Goal: Task Accomplishment & Management: Complete application form

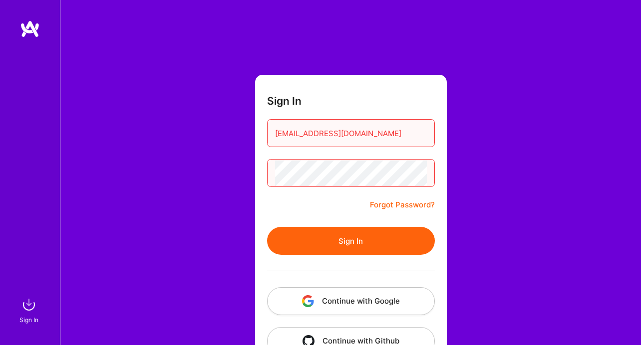
click at [353, 239] on button "Sign In" at bounding box center [351, 241] width 168 height 28
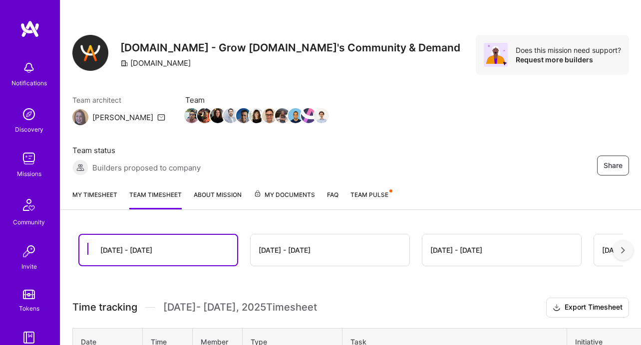
click at [103, 195] on link "My timesheet" at bounding box center [94, 200] width 45 height 20
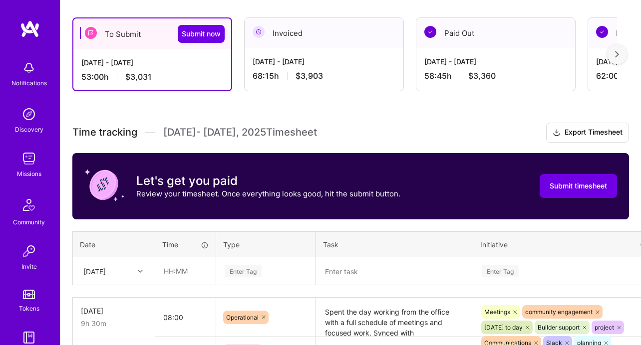
scroll to position [245, 0]
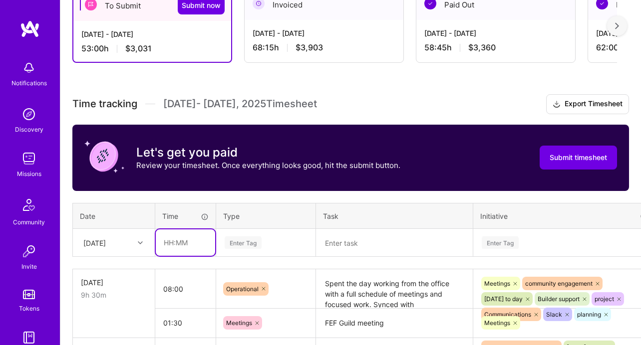
click at [168, 244] on input "text" at bounding box center [185, 243] width 59 height 26
type input "04:30"
click at [261, 244] on div "Enter Tag" at bounding box center [266, 243] width 98 height 26
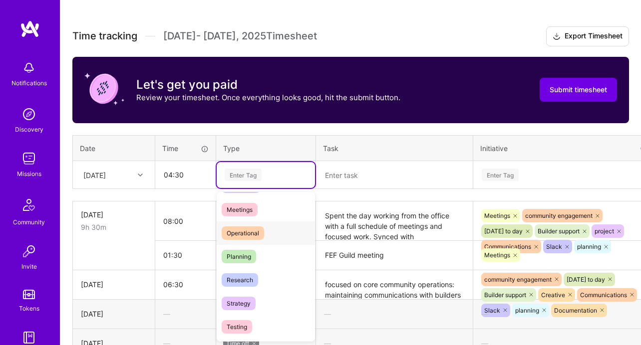
scroll to position [165, 0]
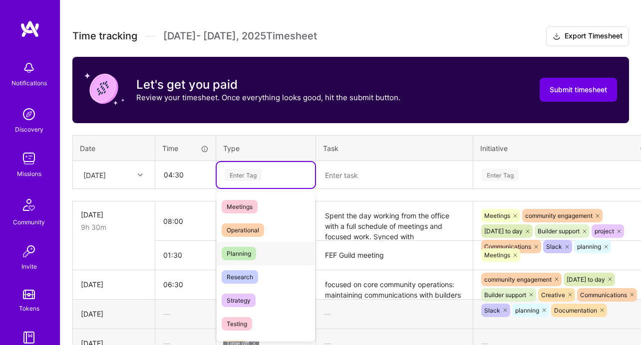
click at [260, 245] on div "Planning" at bounding box center [266, 253] width 98 height 23
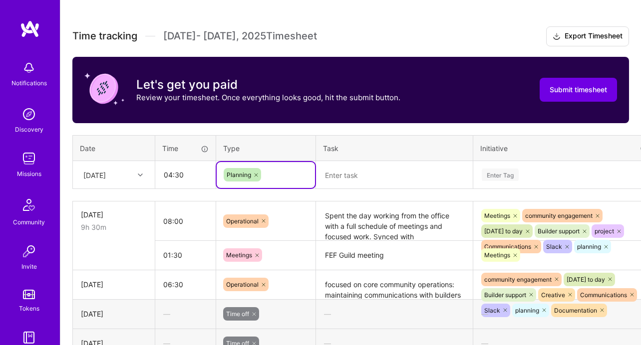
click at [369, 162] on textarea at bounding box center [394, 175] width 155 height 26
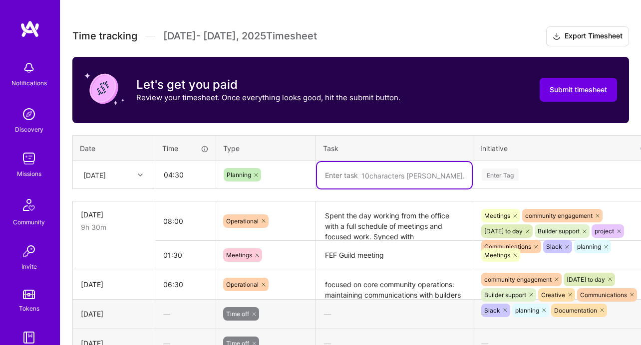
paste textarea "Worked on drafting the CPG Circle application questionnaire, advanced planning …"
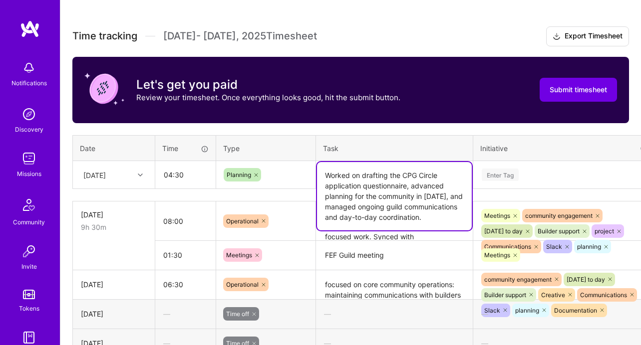
type textarea "Worked on drafting the CPG Circle application questionnaire, advanced planning …"
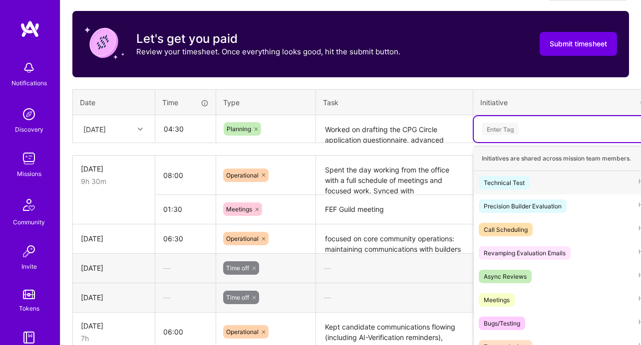
click at [507, 142] on div "option Technical Test focused, 1 of 63. 63 results available. Use Up and Down t…" at bounding box center [564, 129] width 183 height 26
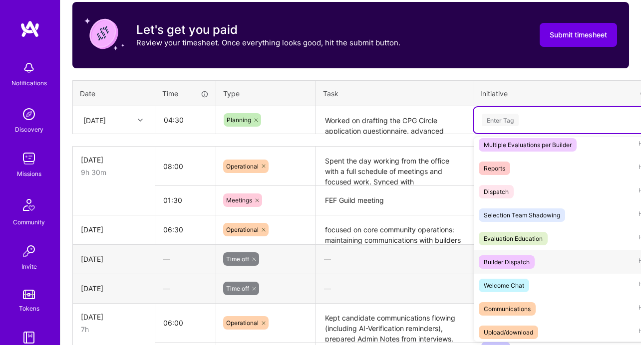
scroll to position [1298, 0]
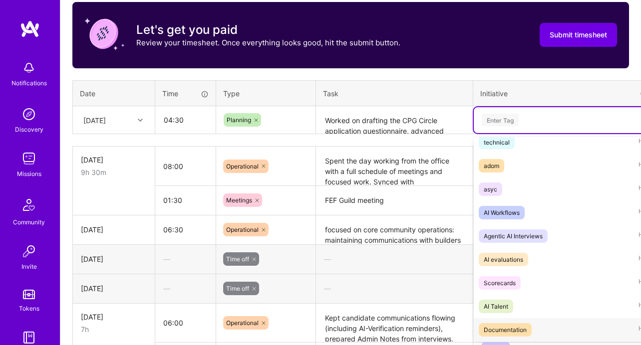
click at [523, 331] on div "Documentation" at bounding box center [504, 330] width 43 height 10
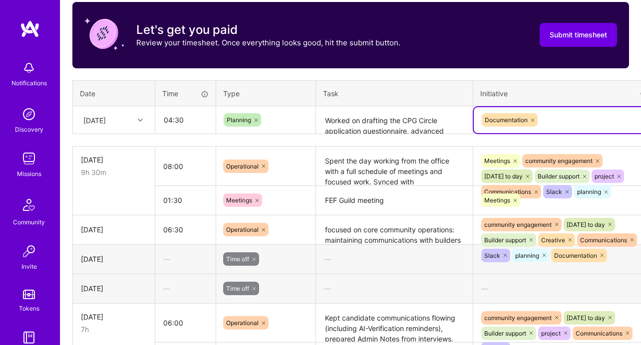
click at [566, 119] on div "Documentation" at bounding box center [564, 119] width 169 height 15
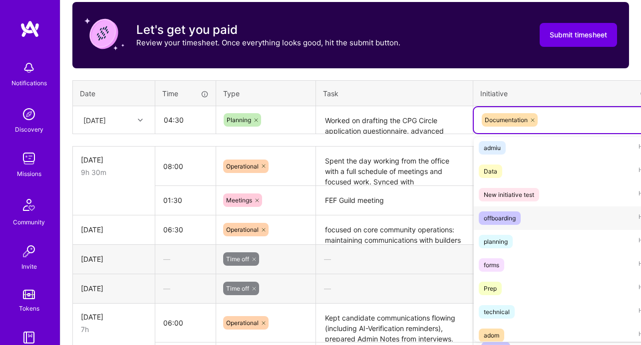
scroll to position [1131, 0]
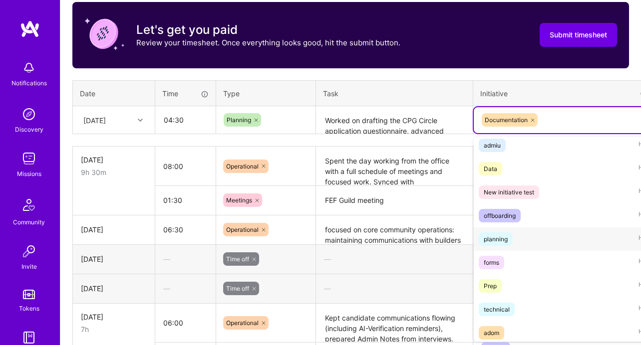
click at [514, 241] on div "planning Hide" at bounding box center [564, 239] width 183 height 23
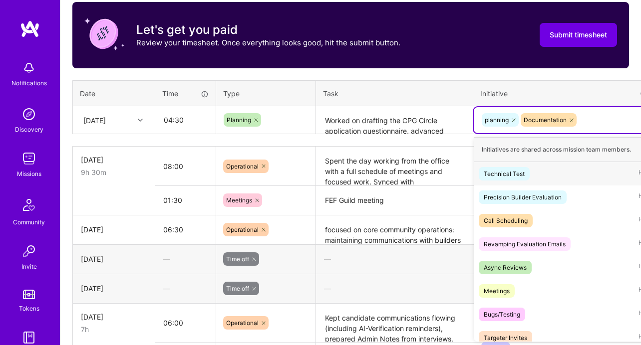
click at [598, 120] on div "planning Documentation" at bounding box center [564, 119] width 169 height 15
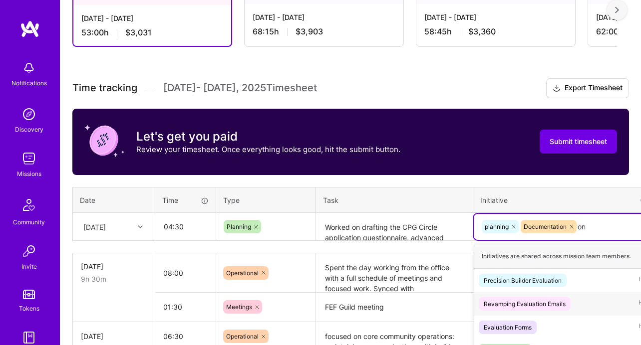
scroll to position [307, 0]
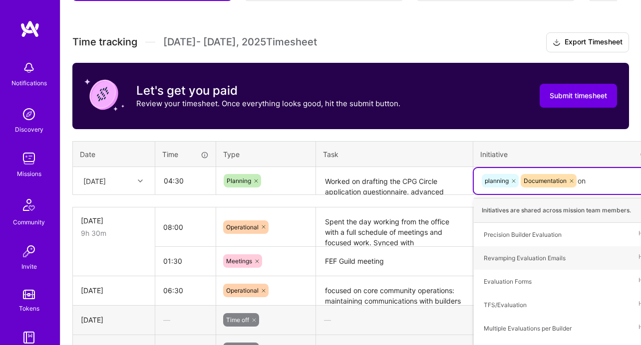
type input "o"
type input "co"
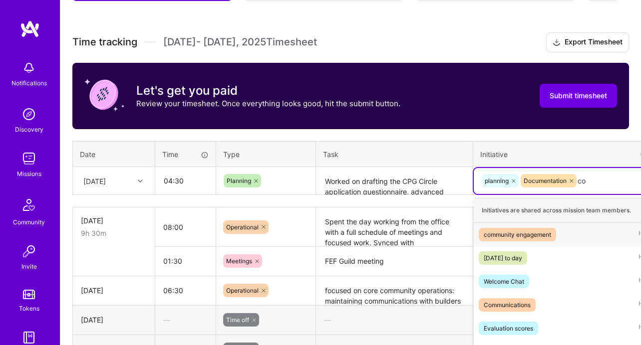
click at [531, 235] on div "community engagement" at bounding box center [516, 235] width 67 height 10
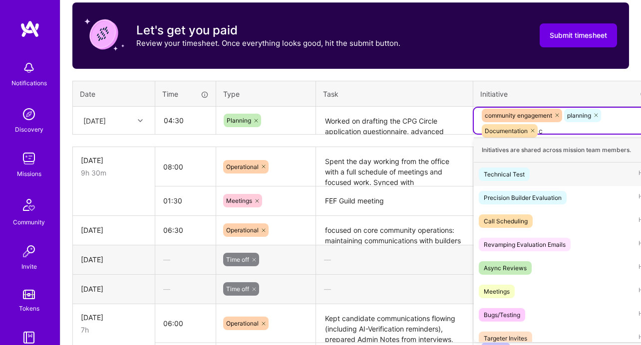
scroll to position [368, 0]
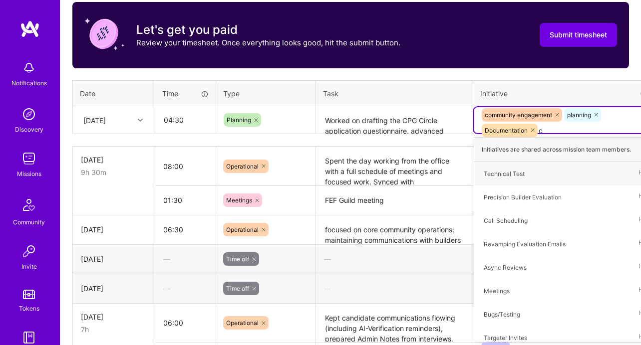
type input "co"
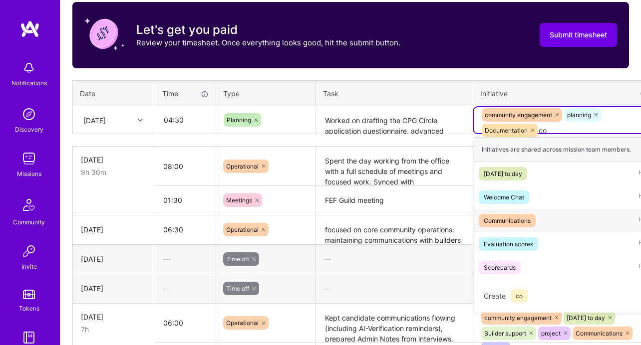
click at [521, 224] on div "Communications" at bounding box center [506, 221] width 47 height 10
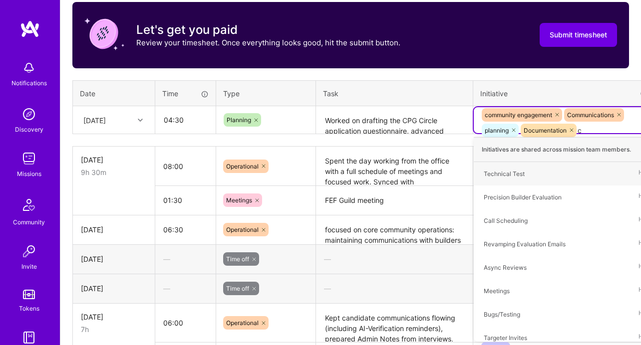
type input "co"
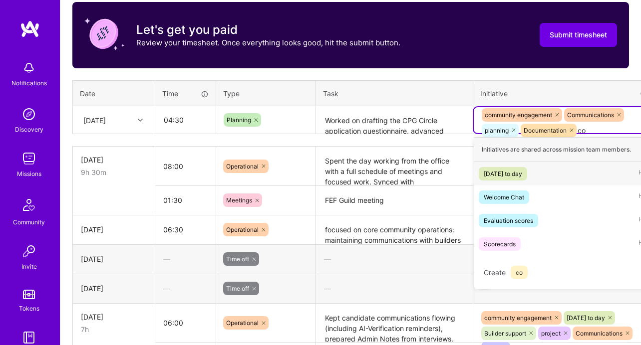
click at [522, 173] on div "[DATE] to day" at bounding box center [502, 174] width 38 height 10
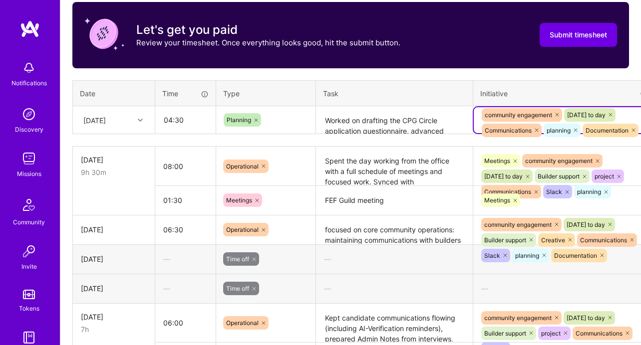
scroll to position [368, 50]
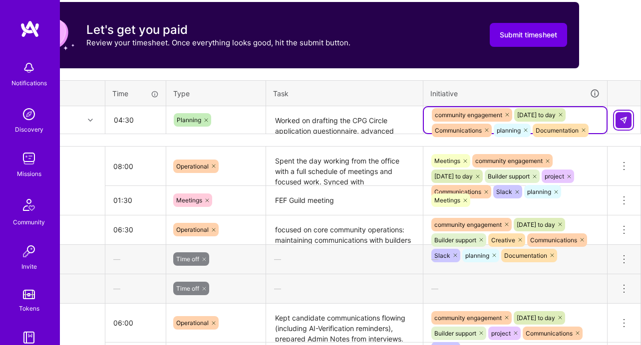
click at [626, 125] on button at bounding box center [623, 120] width 16 height 16
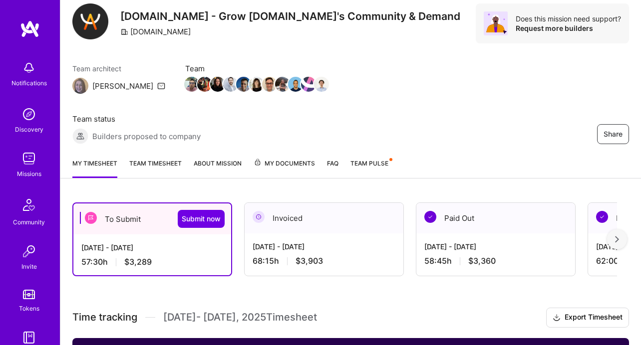
scroll to position [7, 0]
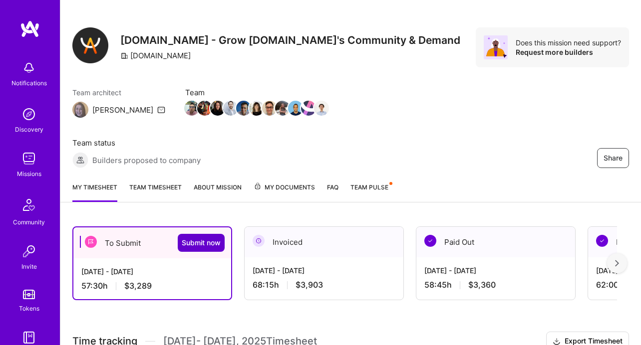
click at [212, 246] on span "Submit now" at bounding box center [201, 243] width 39 height 10
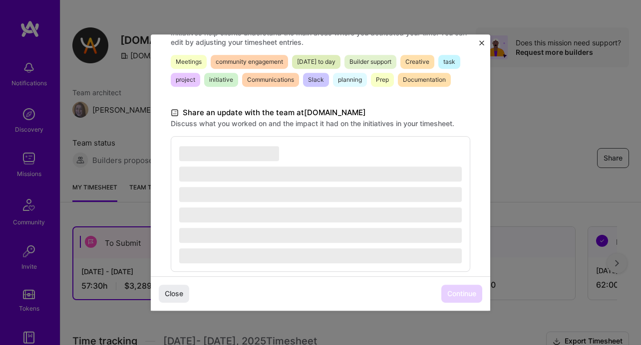
scroll to position [290, 0]
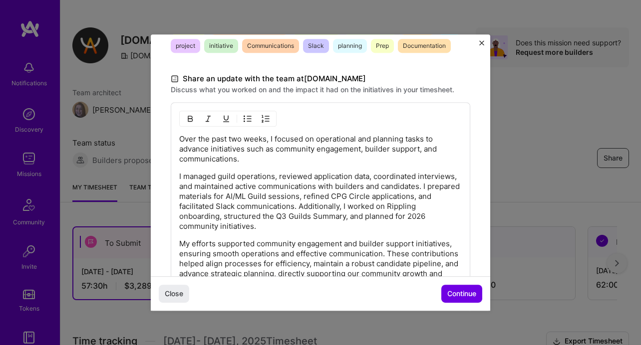
click at [367, 189] on p "I managed guild operations, reviewed application data, coordinated interviews, …" at bounding box center [320, 202] width 282 height 60
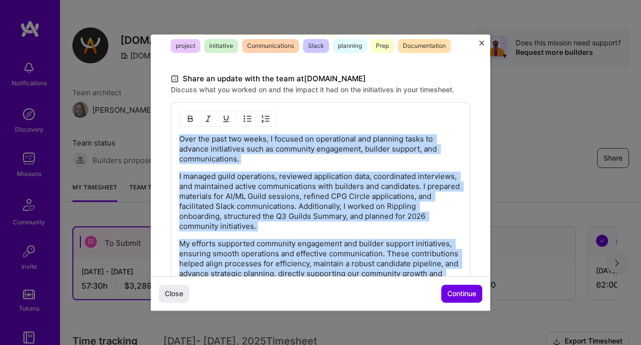
copy div "Over the past two weeks, I focused on operational and planning tasks to advance…"
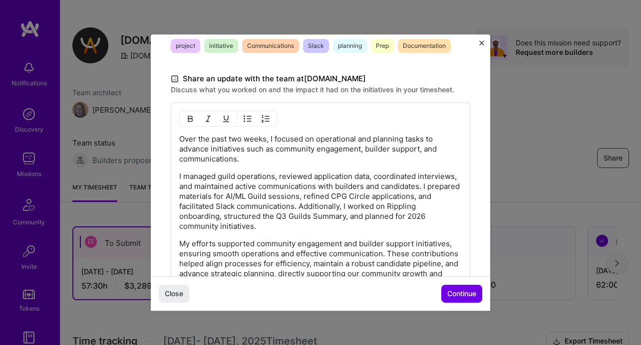
click at [423, 184] on div "Over the past two weeks, I focused on operational and planning tasks to advance…" at bounding box center [320, 211] width 282 height 155
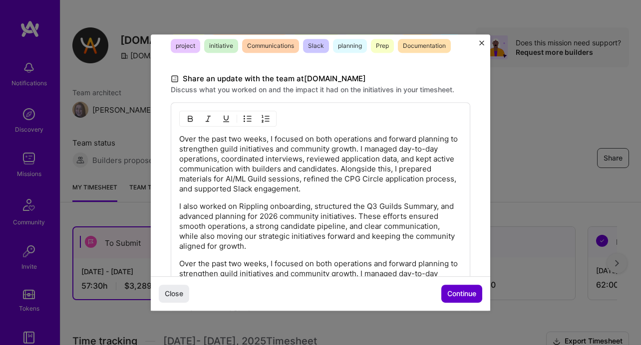
click at [474, 291] on span "Continue" at bounding box center [461, 294] width 29 height 10
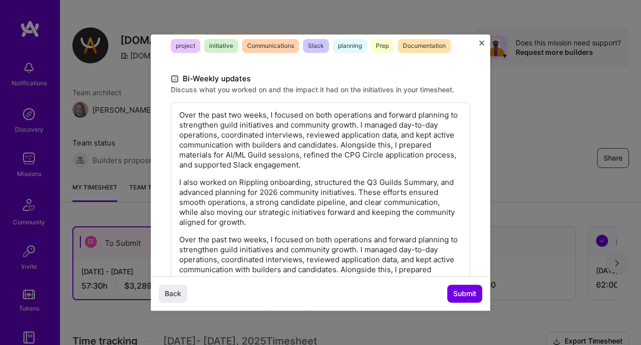
click at [284, 164] on p "Over the past two weeks, I focused on both operations and forward planning to s…" at bounding box center [320, 140] width 282 height 60
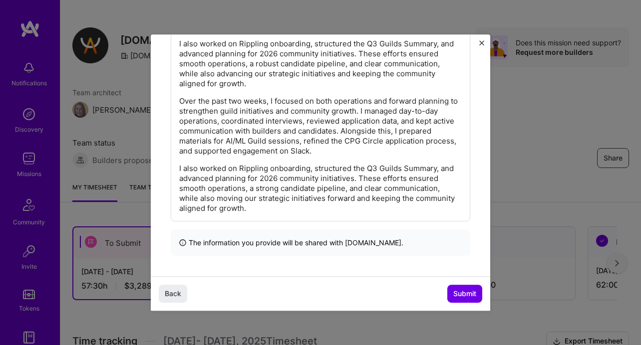
scroll to position [347, 0]
click at [478, 297] on button "Submit" at bounding box center [464, 294] width 35 height 18
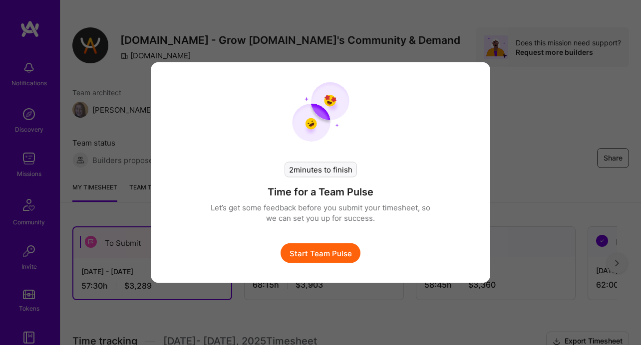
click at [351, 252] on button "Start Team Pulse" at bounding box center [320, 253] width 80 height 20
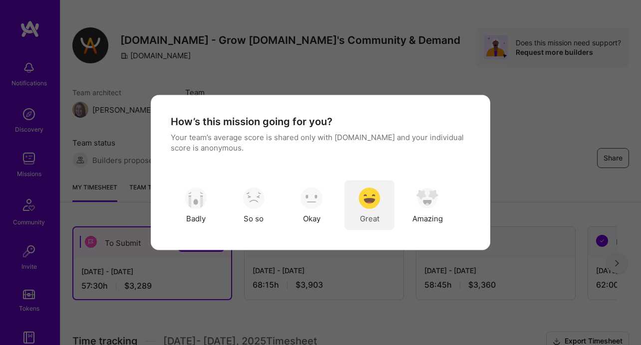
click at [367, 211] on div "Great" at bounding box center [369, 206] width 50 height 50
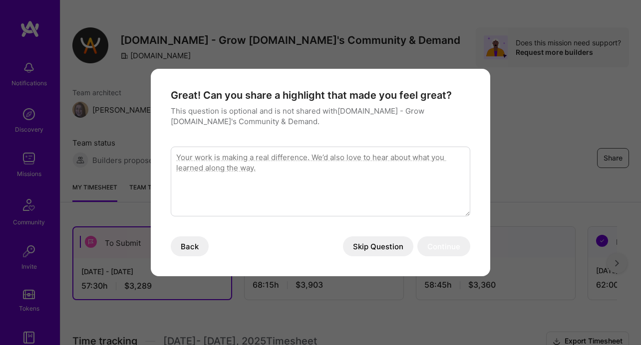
click at [390, 250] on button "Skip Question" at bounding box center [378, 246] width 70 height 20
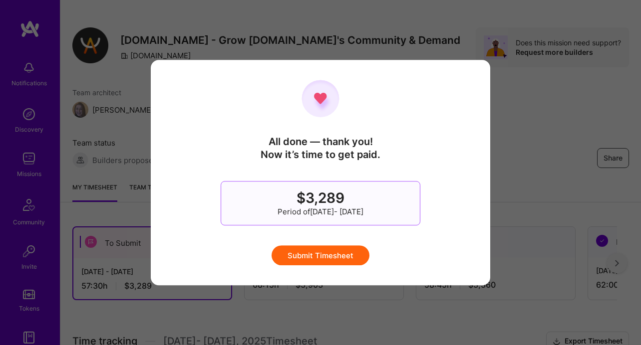
click at [328, 260] on button "Submit Timesheet" at bounding box center [320, 255] width 98 height 20
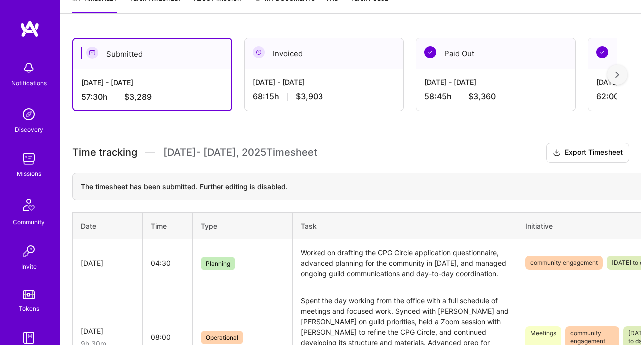
scroll to position [217, 0]
